Goal: Task Accomplishment & Management: Manage account settings

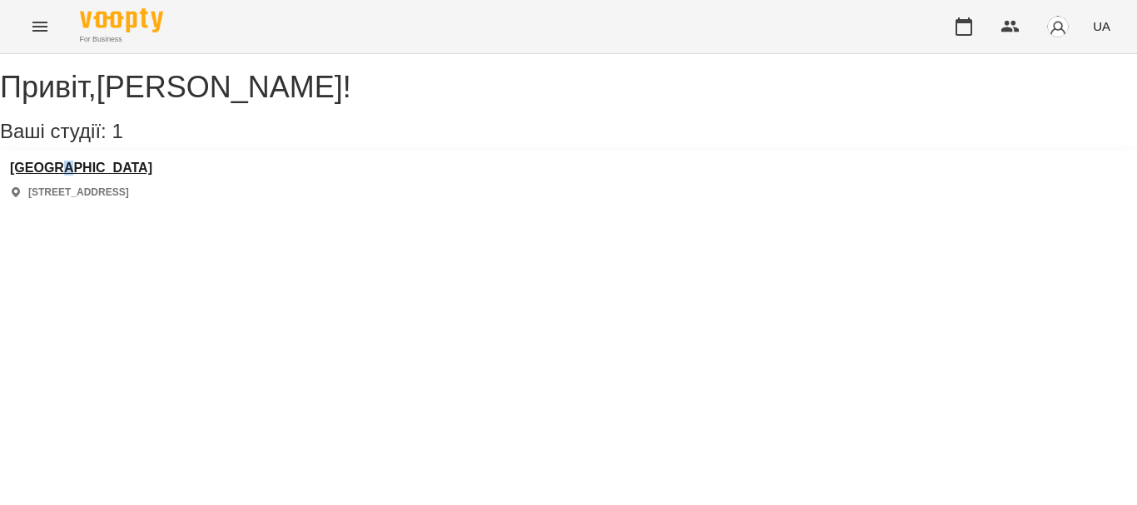
drag, startPoint x: 72, startPoint y: 170, endPoint x: 67, endPoint y: 182, distance: 13.2
click at [67, 182] on div "Polonista center [STREET_ADDRESS]" at bounding box center [568, 180] width 1137 height 59
click at [67, 176] on h3 "[GEOGRAPHIC_DATA]" at bounding box center [81, 168] width 142 height 15
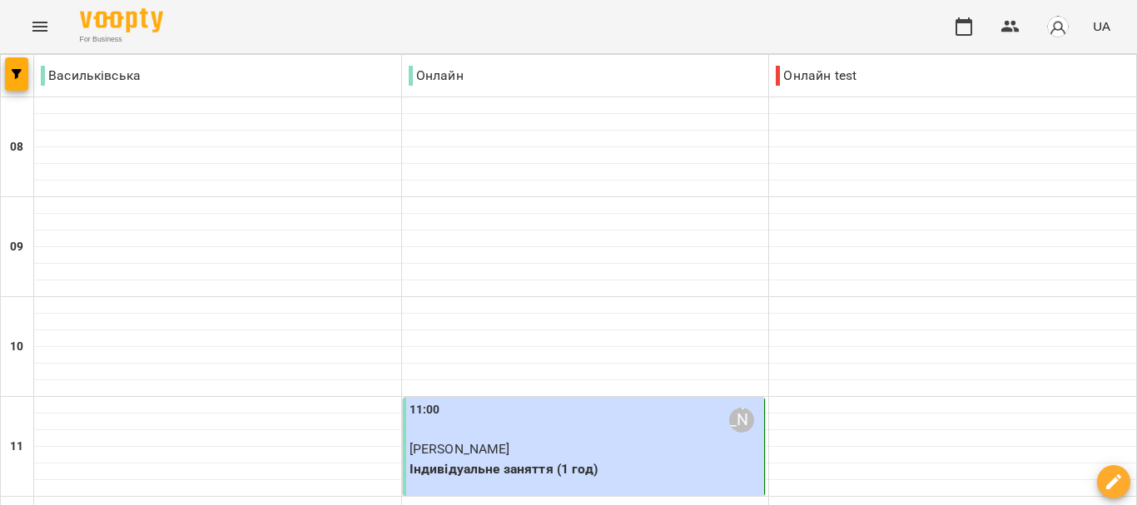
scroll to position [62, 0]
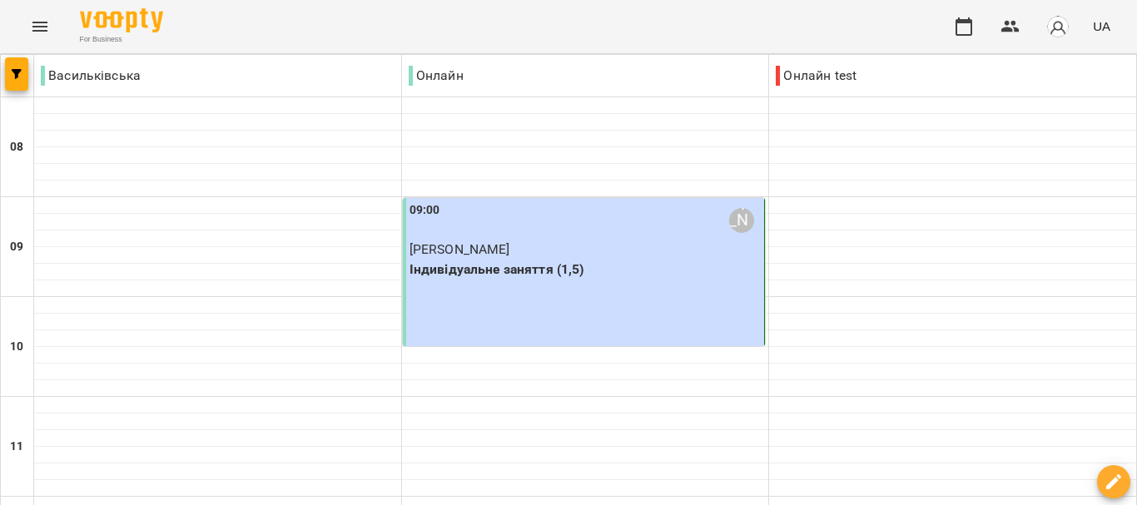
type input "**********"
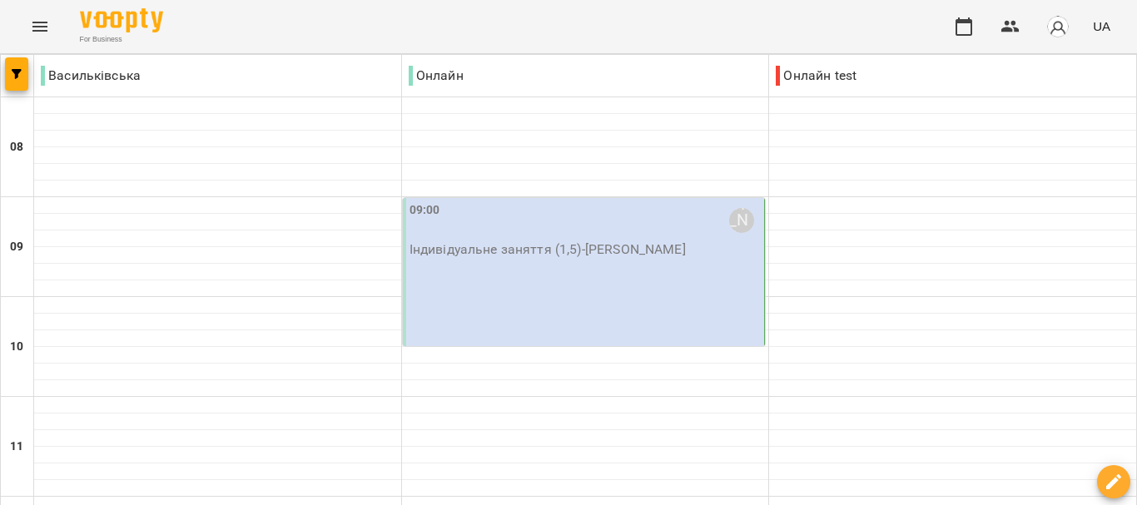
click at [649, 275] on div "09:00 [PERSON_NAME] Індивідуальне заняття (1,5) - [PERSON_NAME]" at bounding box center [584, 272] width 363 height 148
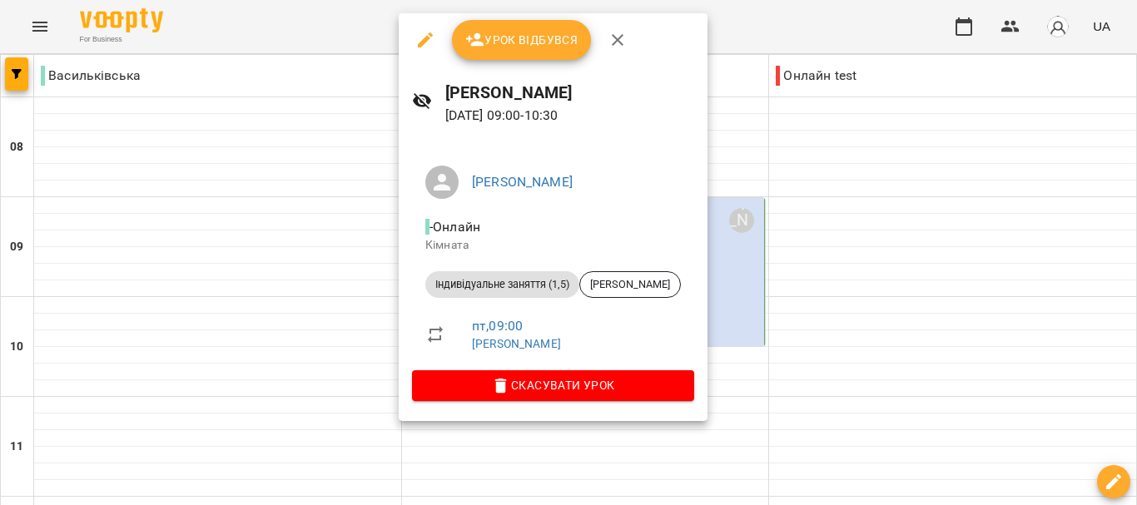
click at [526, 39] on span "Урок відбувся" at bounding box center [521, 40] width 113 height 20
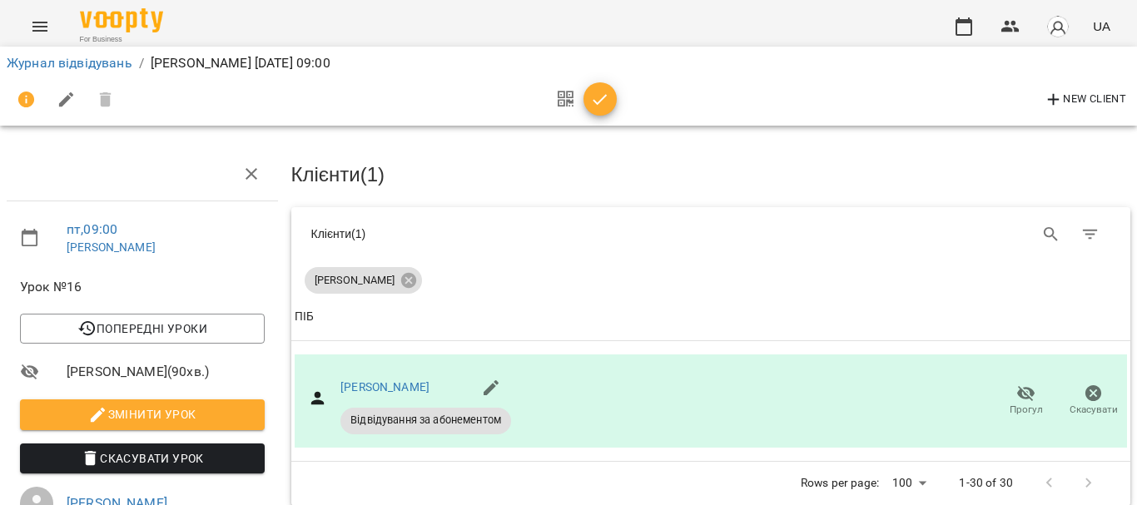
click at [93, 54] on li "Журнал відвідувань" at bounding box center [70, 63] width 126 height 20
click at [94, 66] on link "Журнал відвідувань" at bounding box center [70, 63] width 126 height 16
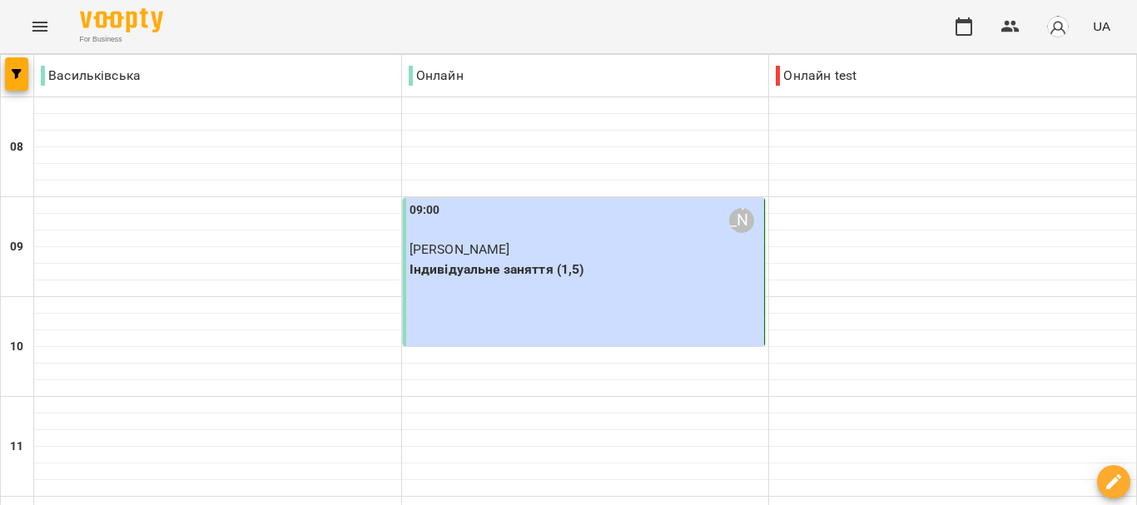
scroll to position [1031, 0]
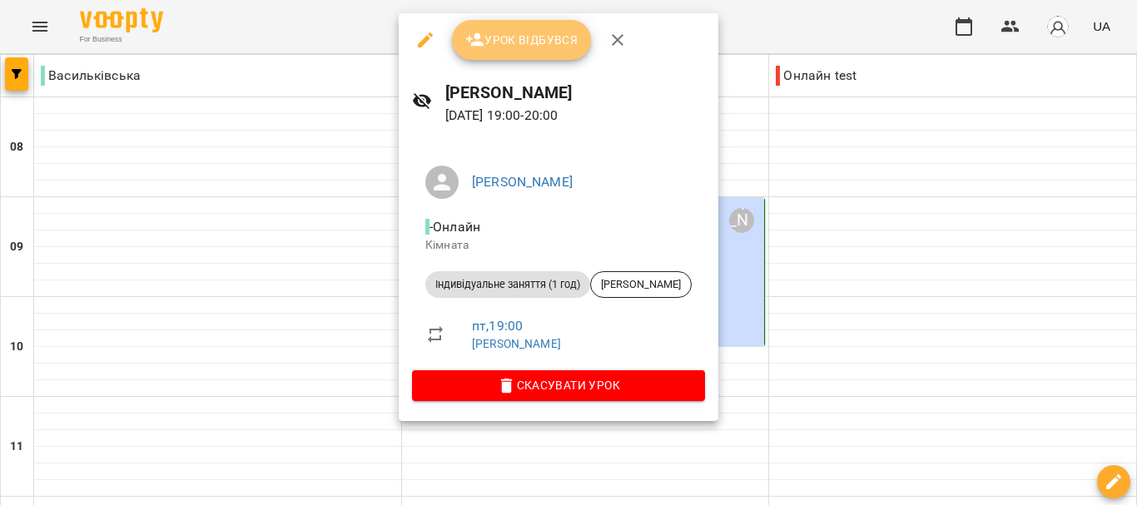
click at [511, 52] on button "Урок відбувся" at bounding box center [522, 40] width 140 height 40
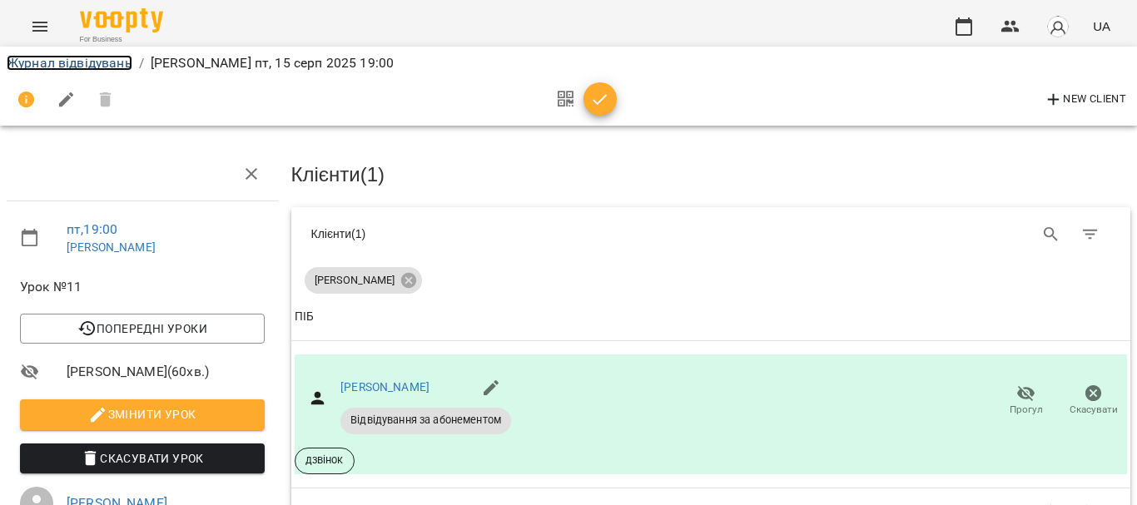
click at [112, 64] on link "Журнал відвідувань" at bounding box center [70, 63] width 126 height 16
